Goal: Task Accomplishment & Management: Use online tool/utility

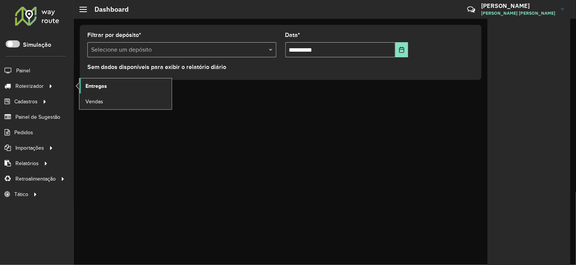
click at [111, 91] on link "Entregas" at bounding box center [125, 85] width 92 height 15
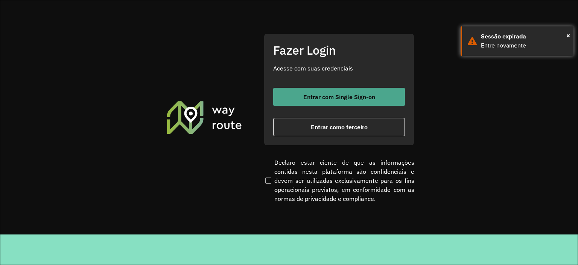
click at [352, 100] on span "Entrar com Single Sign-on" at bounding box center [339, 97] width 72 height 6
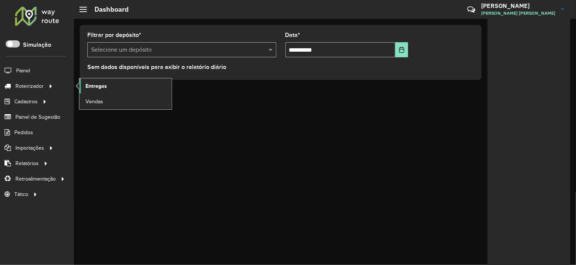
click at [132, 78] on link "Entregas" at bounding box center [125, 85] width 92 height 15
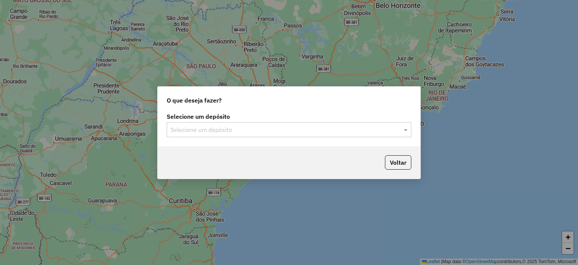
click at [259, 128] on input "text" at bounding box center [281, 129] width 222 height 9
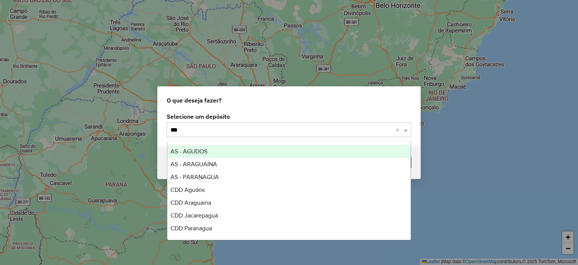
type input "****"
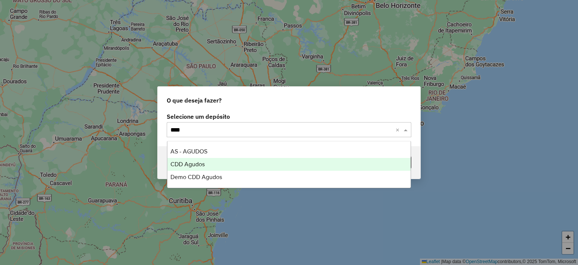
click at [185, 161] on span "CDD Agudos" at bounding box center [187, 164] width 34 height 6
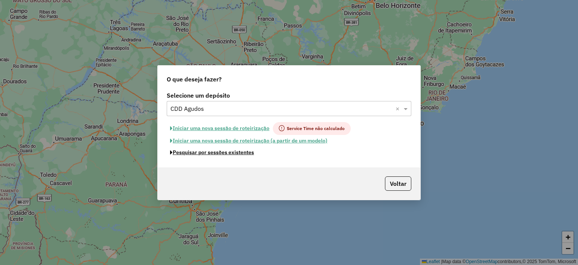
click at [238, 155] on button "Pesquisar por sessões existentes" at bounding box center [212, 152] width 91 height 12
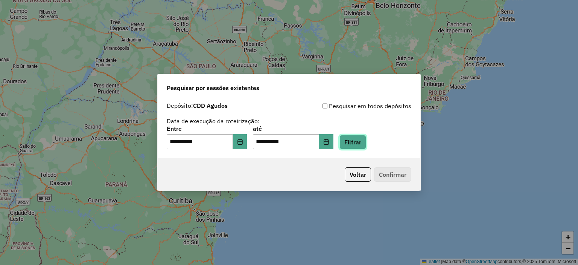
click at [366, 146] on button "Filtrar" at bounding box center [352, 142] width 27 height 14
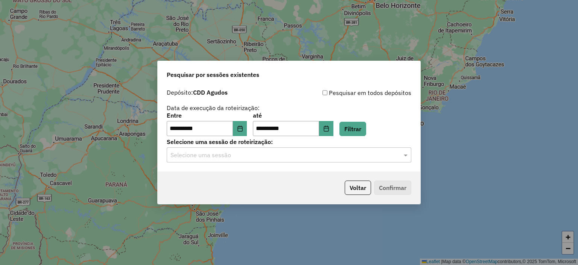
click at [207, 152] on hb-app "**********" at bounding box center [289, 132] width 578 height 265
click at [215, 157] on input "text" at bounding box center [281, 155] width 222 height 9
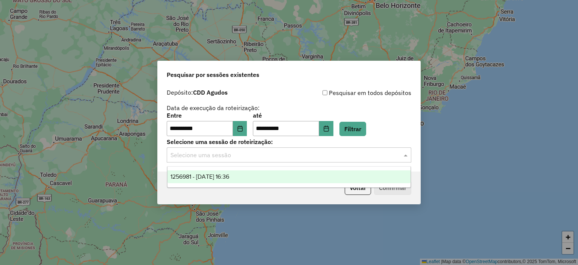
click at [229, 179] on span "1256981 - 01/09/2025 16:36" at bounding box center [199, 176] width 59 height 6
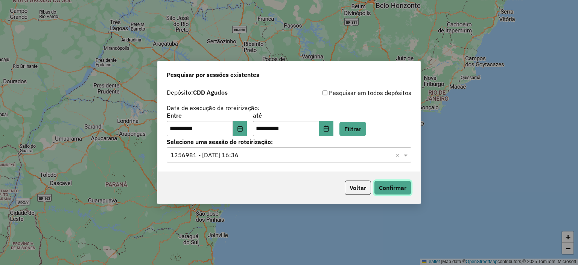
drag, startPoint x: 382, startPoint y: 184, endPoint x: 361, endPoint y: 171, distance: 25.1
click at [376, 179] on div "Voltar Confirmar" at bounding box center [289, 187] width 263 height 32
click at [382, 189] on button "Confirmar" at bounding box center [392, 187] width 37 height 14
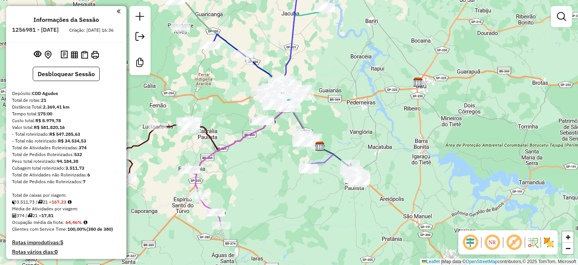
drag, startPoint x: 230, startPoint y: 176, endPoint x: 261, endPoint y: 190, distance: 33.9
click at [261, 190] on div "Janela de atendimento Grade de atendimento Capacidade Transportadoras Veículos …" at bounding box center [289, 132] width 578 height 265
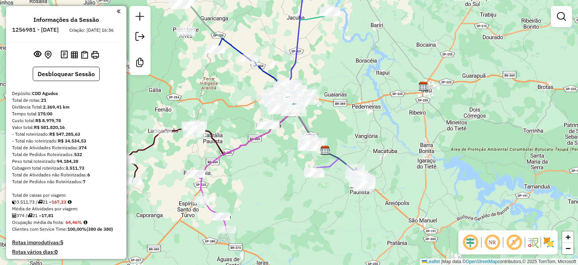
drag, startPoint x: 263, startPoint y: 189, endPoint x: 312, endPoint y: 197, distance: 49.7
click at [312, 197] on div "Janela de atendimento Grade de atendimento Capacidade Transportadoras Veículos …" at bounding box center [289, 132] width 578 height 265
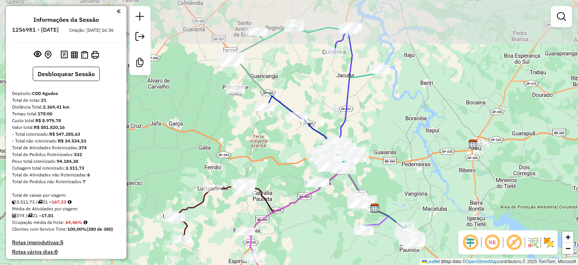
drag, startPoint x: 285, startPoint y: 92, endPoint x: 284, endPoint y: 136, distance: 44.0
click at [284, 136] on div "Janela de atendimento Grade de atendimento Capacidade Transportadoras Veículos …" at bounding box center [289, 132] width 578 height 265
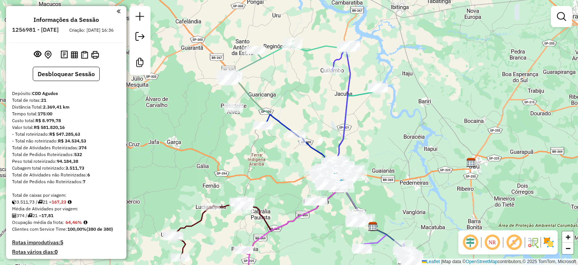
drag, startPoint x: 300, startPoint y: 75, endPoint x: 295, endPoint y: 95, distance: 20.5
click at [295, 95] on div "Janela de atendimento Grade de atendimento Capacidade Transportadoras Veículos …" at bounding box center [289, 132] width 578 height 265
select select "**********"
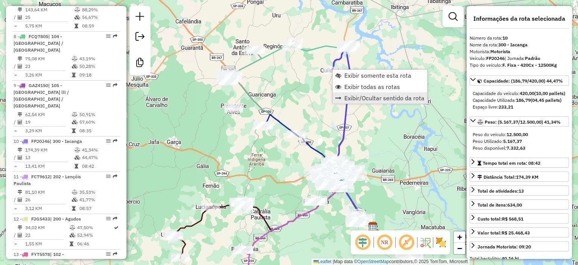
scroll to position [680, 0]
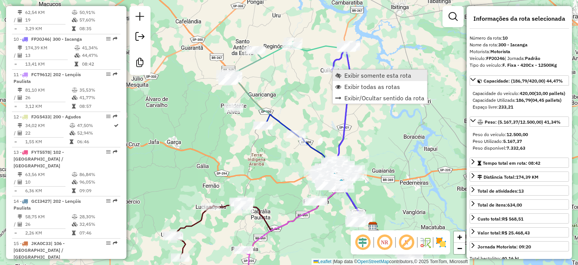
click at [367, 78] on span "Exibir somente esta rota" at bounding box center [377, 75] width 67 height 6
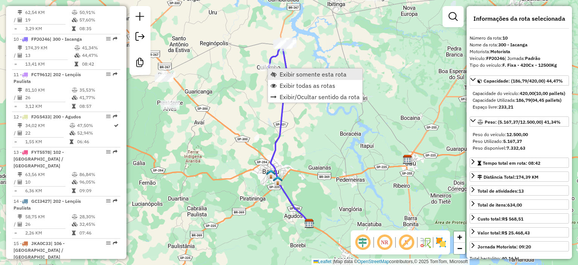
click at [294, 76] on span "Exibir somente esta rota" at bounding box center [313, 74] width 67 height 6
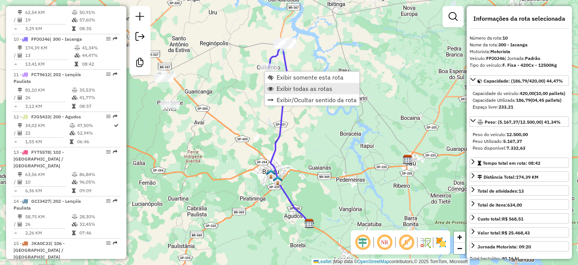
click at [282, 86] on span "Exibir todas as rotas" at bounding box center [305, 88] width 56 height 6
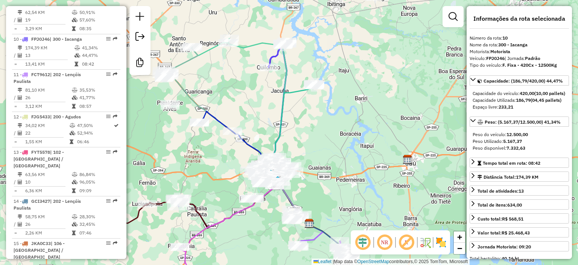
drag, startPoint x: 188, startPoint y: 170, endPoint x: 234, endPoint y: 167, distance: 46.7
click at [235, 168] on div "Janela de atendimento Grade de atendimento Capacidade Transportadoras Veículos …" at bounding box center [289, 132] width 578 height 265
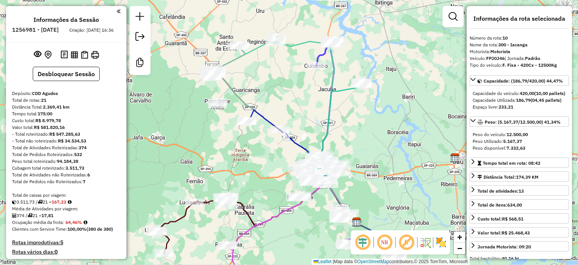
scroll to position [38, 0]
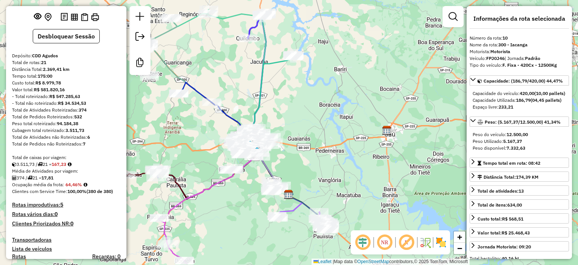
drag, startPoint x: 255, startPoint y: 157, endPoint x: 186, endPoint y: 128, distance: 74.4
click at [186, 128] on div "Janela de atendimento Grade de atendimento Capacidade Transportadoras Veículos …" at bounding box center [289, 132] width 578 height 265
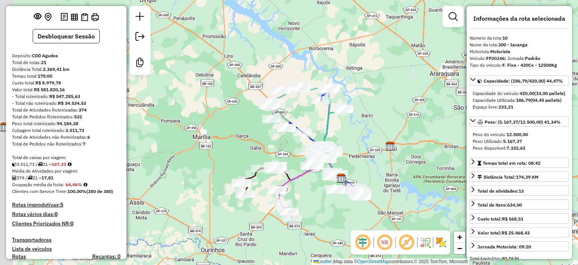
drag, startPoint x: 188, startPoint y: 143, endPoint x: 289, endPoint y: 150, distance: 101.5
click at [289, 150] on div "Janela de atendimento Grade de atendimento Capacidade Transportadoras Veículos …" at bounding box center [289, 132] width 578 height 265
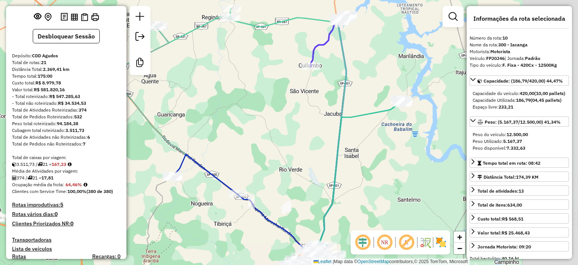
drag, startPoint x: 376, startPoint y: 116, endPoint x: 256, endPoint y: 99, distance: 120.9
click at [256, 99] on div "Rota 8 - Placa FCQ7805 10820974 - [PERSON_NAME] Rota 9 - Placa GAZ4150 10883964…" at bounding box center [289, 132] width 578 height 265
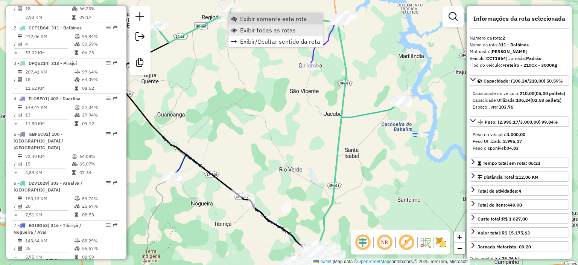
scroll to position [364, 0]
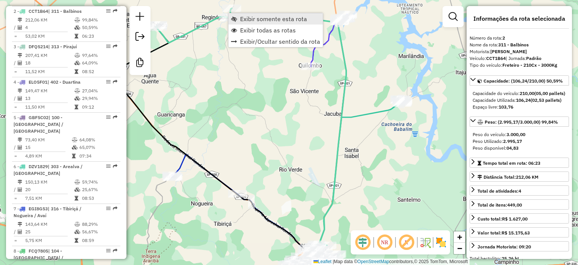
click at [247, 20] on span "Exibir somente esta rota" at bounding box center [273, 19] width 67 height 6
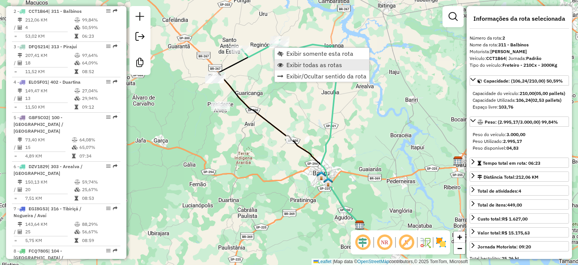
click at [285, 61] on link "Exibir todas as rotas" at bounding box center [322, 64] width 94 height 11
